Goal: Check status: Check status

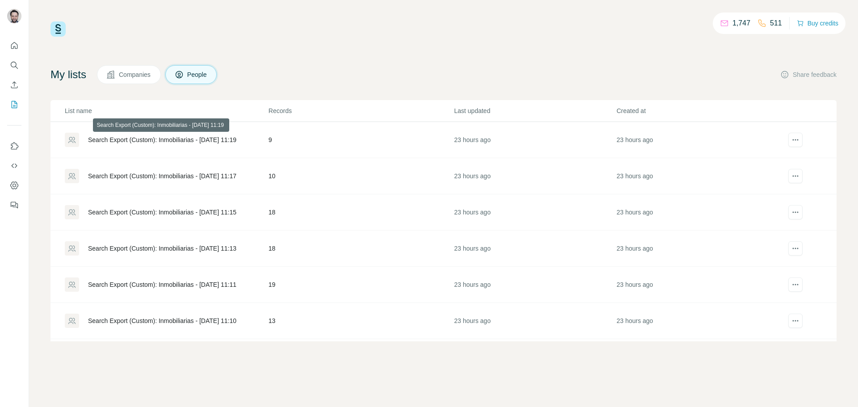
click at [135, 141] on div "Search Export (Custom): Inmobiliarias - [DATE] 11:19" at bounding box center [162, 139] width 148 height 9
click at [130, 174] on div "Search Export (Custom): Inmobiliarias - [DATE] 11:17" at bounding box center [162, 176] width 148 height 9
